Goal: Check status

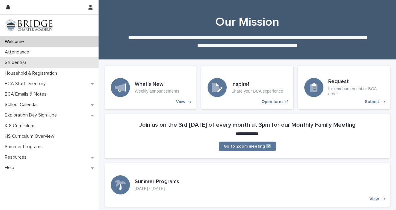
click at [22, 63] on p "Student(s)" at bounding box center [16, 63] width 28 height 6
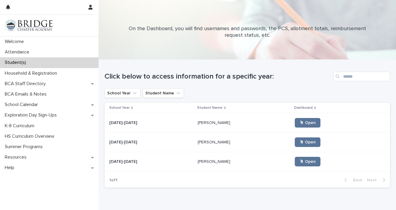
click at [212, 159] on p "[PERSON_NAME]" at bounding box center [215, 161] width 34 height 6
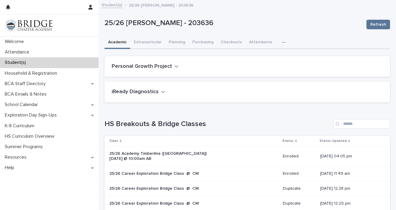
click at [282, 44] on icon "button" at bounding box center [284, 42] width 4 height 4
click at [270, 57] on button "General" at bounding box center [264, 57] width 39 height 9
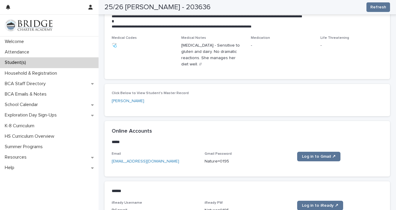
scroll to position [265, 0]
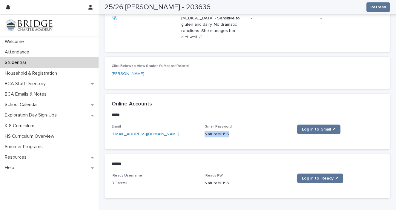
drag, startPoint x: 229, startPoint y: 132, endPoint x: 206, endPoint y: 133, distance: 23.6
click at [206, 133] on p "Nature=0195" at bounding box center [248, 134] width 86 height 6
copy p "Nature=0195"
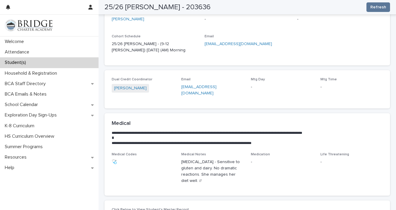
scroll to position [0, 0]
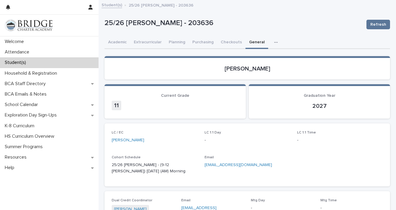
click at [274, 42] on icon "button" at bounding box center [275, 42] width 3 height 1
click at [251, 57] on span "Attendance" at bounding box center [252, 58] width 22 height 4
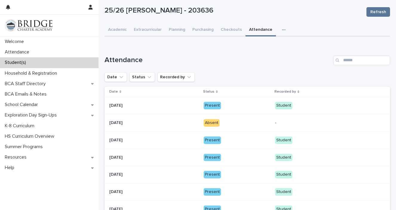
scroll to position [13, 0]
click at [22, 64] on p "Student(s)" at bounding box center [16, 63] width 28 height 6
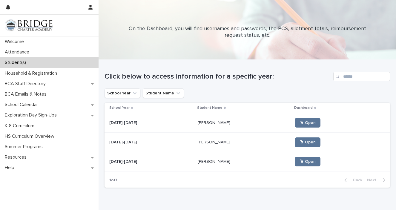
click at [181, 124] on p at bounding box center [151, 122] width 84 height 5
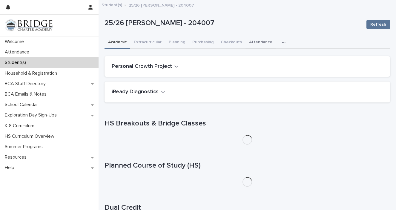
click at [256, 44] on button "Attendance" at bounding box center [261, 42] width 30 height 13
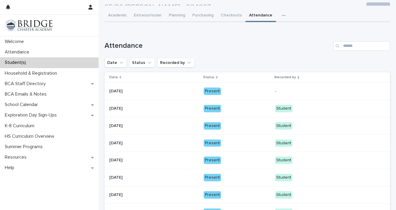
scroll to position [26, 0]
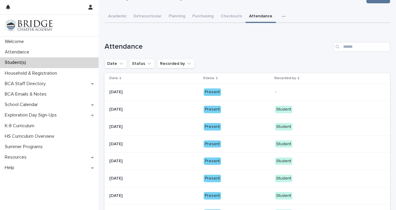
click at [28, 63] on p "Student(s)" at bounding box center [16, 63] width 28 height 6
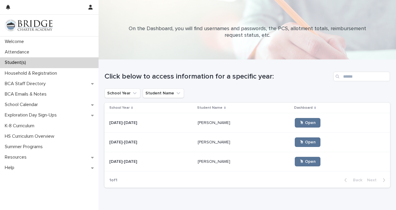
click at [198, 145] on div "[PERSON_NAME] [PERSON_NAME]" at bounding box center [244, 142] width 92 height 10
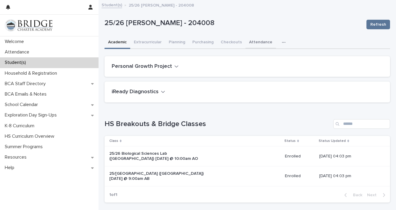
click at [260, 42] on button "Attendance" at bounding box center [261, 42] width 30 height 13
